Goal: Information Seeking & Learning: Check status

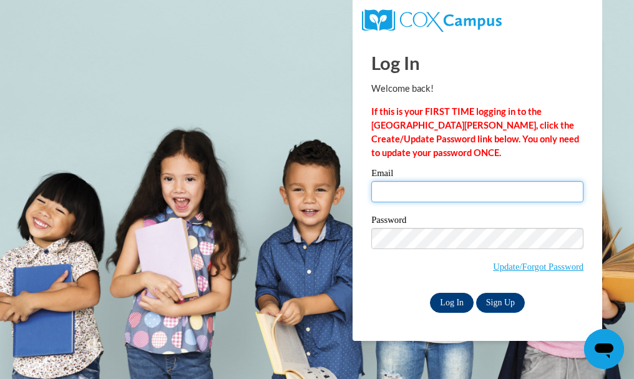
type input "[EMAIL_ADDRESS][DOMAIN_NAME]"
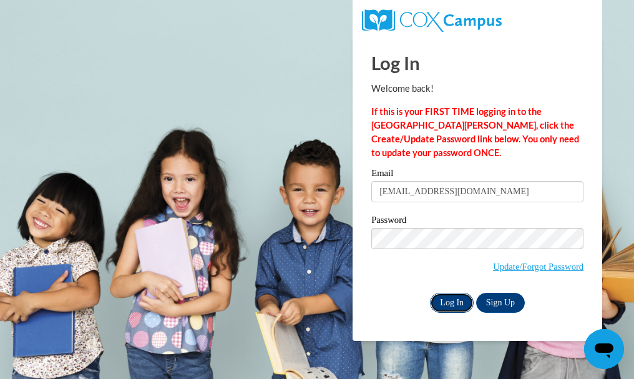
click at [450, 301] on input "Log In" at bounding box center [452, 303] width 44 height 20
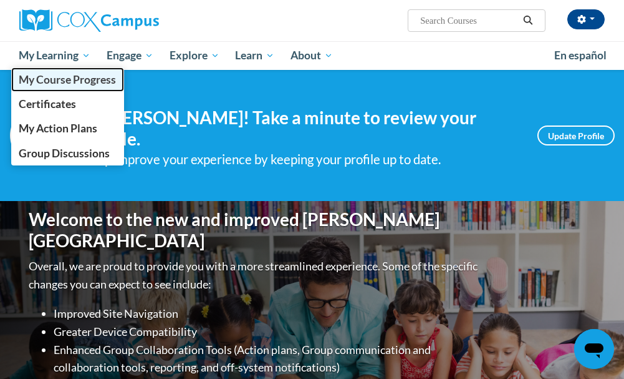
click at [59, 77] on span "My Course Progress" at bounding box center [67, 79] width 97 height 13
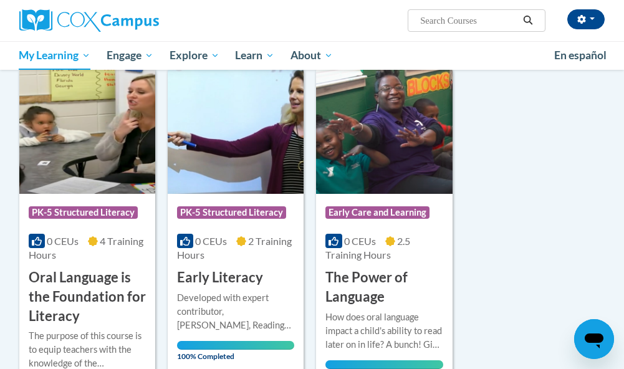
scroll to position [156, 0]
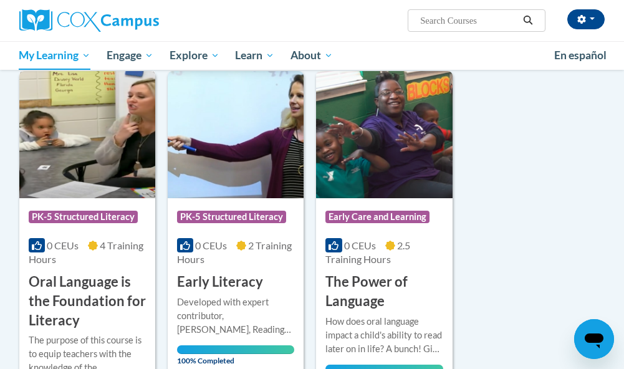
click at [112, 163] on img at bounding box center [87, 134] width 136 height 127
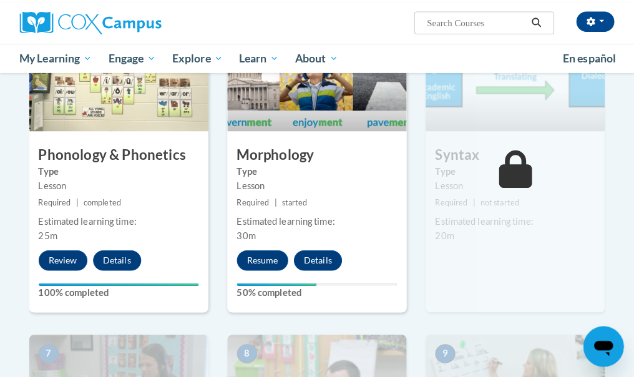
scroll to position [717, 0]
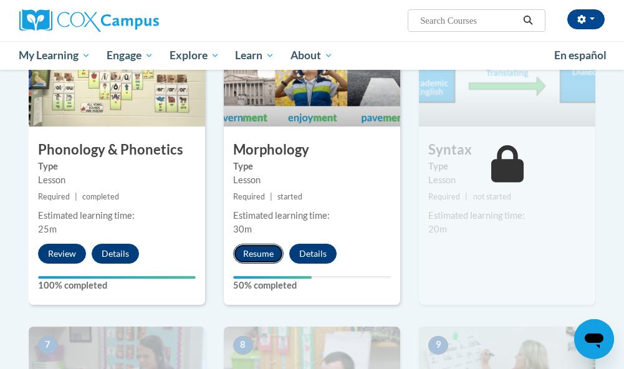
click at [251, 248] on button "Resume" at bounding box center [258, 254] width 51 height 20
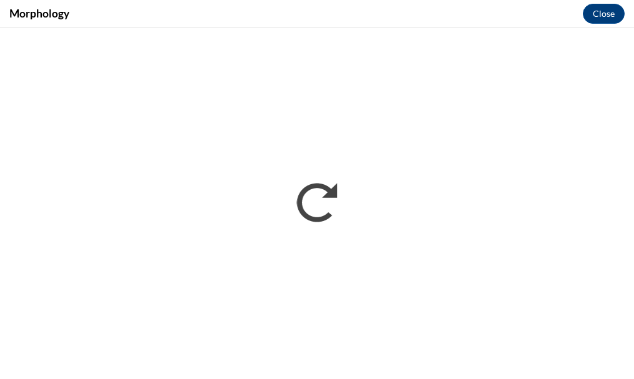
scroll to position [0, 0]
